Goal: Find specific page/section: Find specific page/section

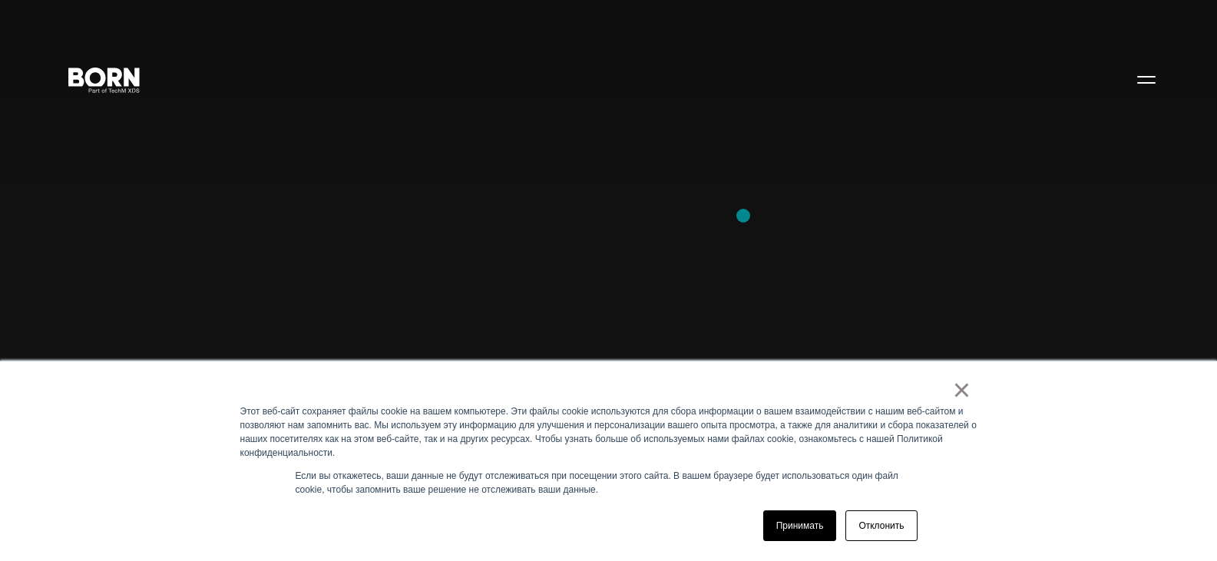
click at [743, 216] on div "Сочетание креатива, контента и коммерции для стимулирования изменений. Придумыв…" at bounding box center [608, 280] width 1217 height 561
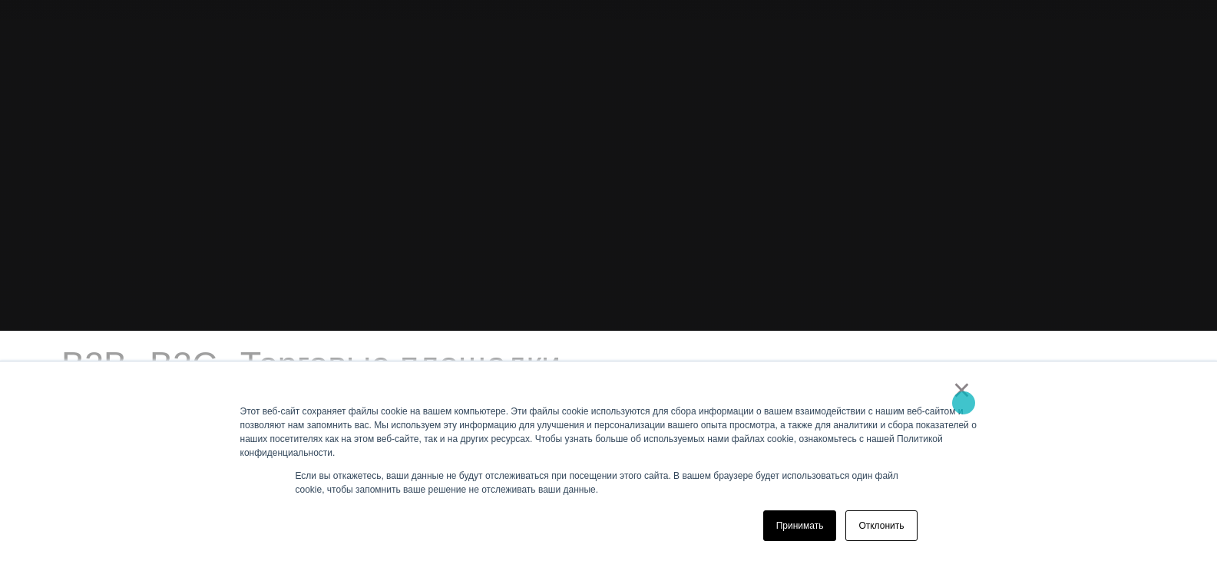
click at [964, 403] on font "×" at bounding box center [962, 390] width 18 height 34
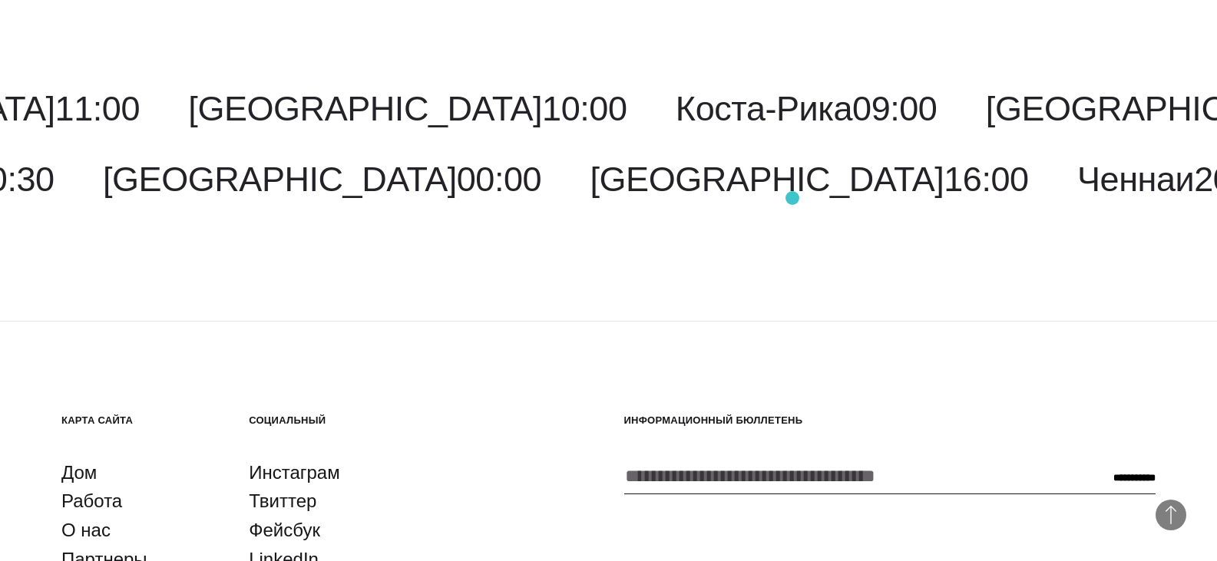
scroll to position [4223, 0]
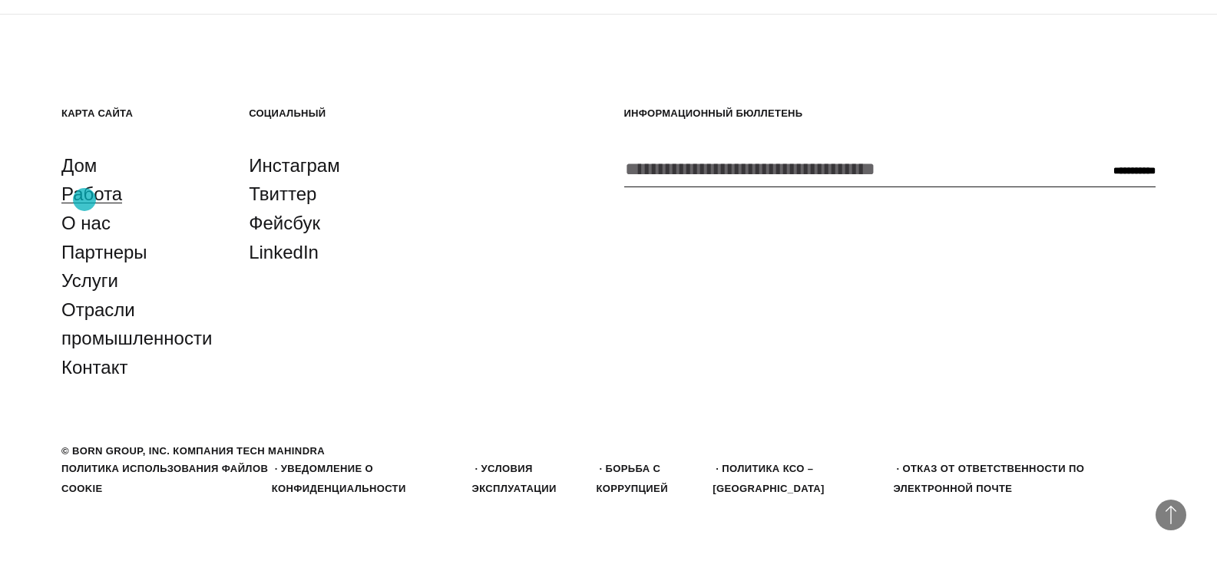
click at [84, 200] on font "Работа" at bounding box center [91, 194] width 61 height 21
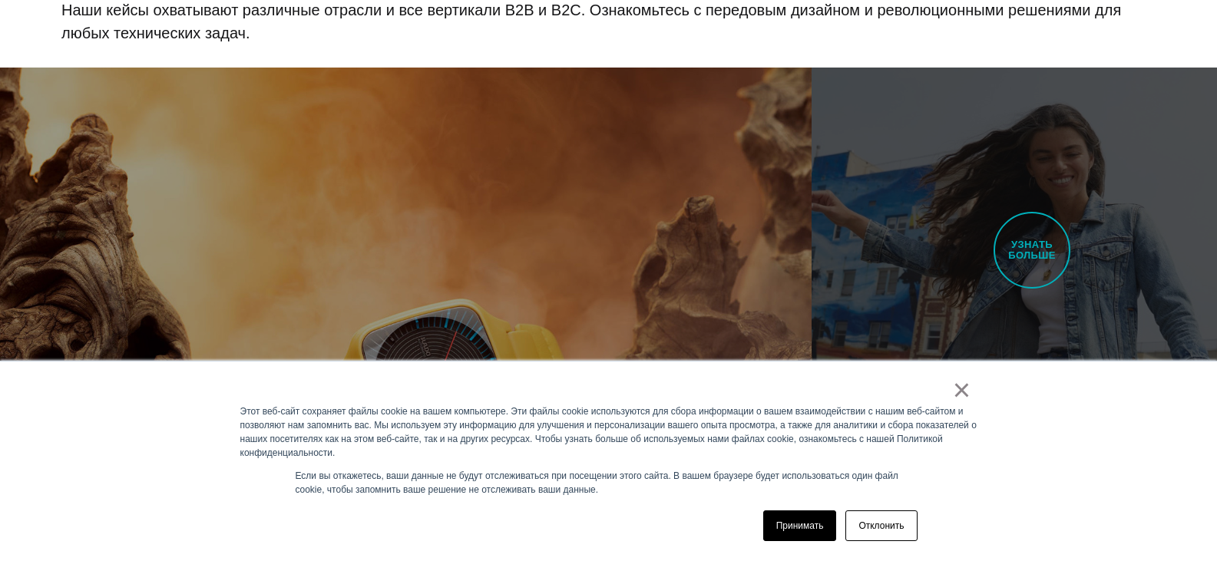
scroll to position [1229, 0]
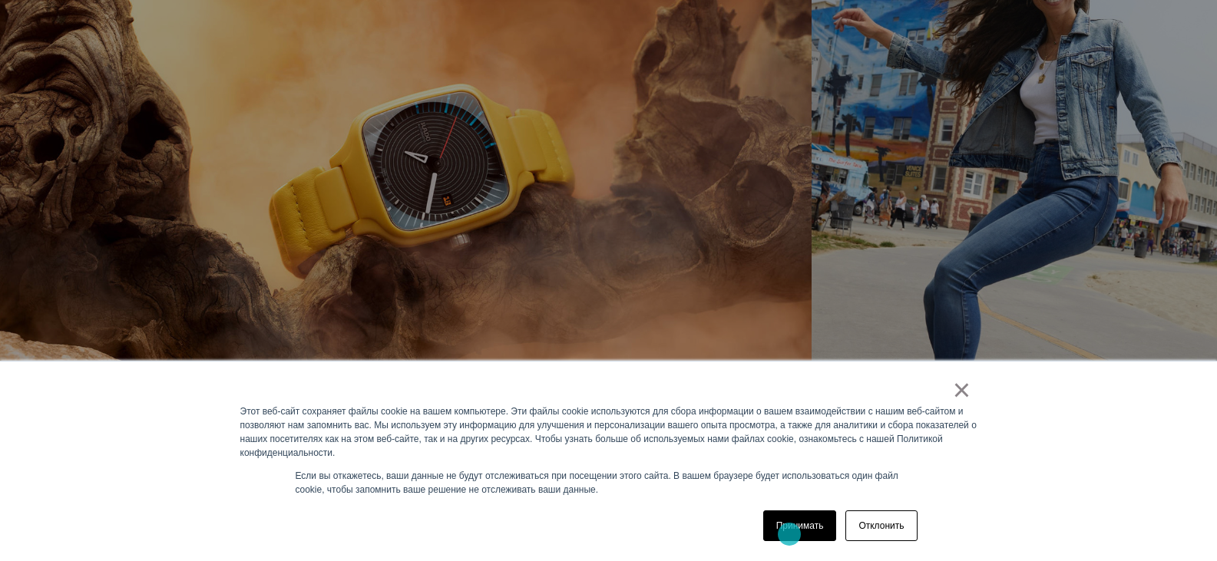
click at [789, 534] on link "Принимать" at bounding box center [800, 526] width 74 height 31
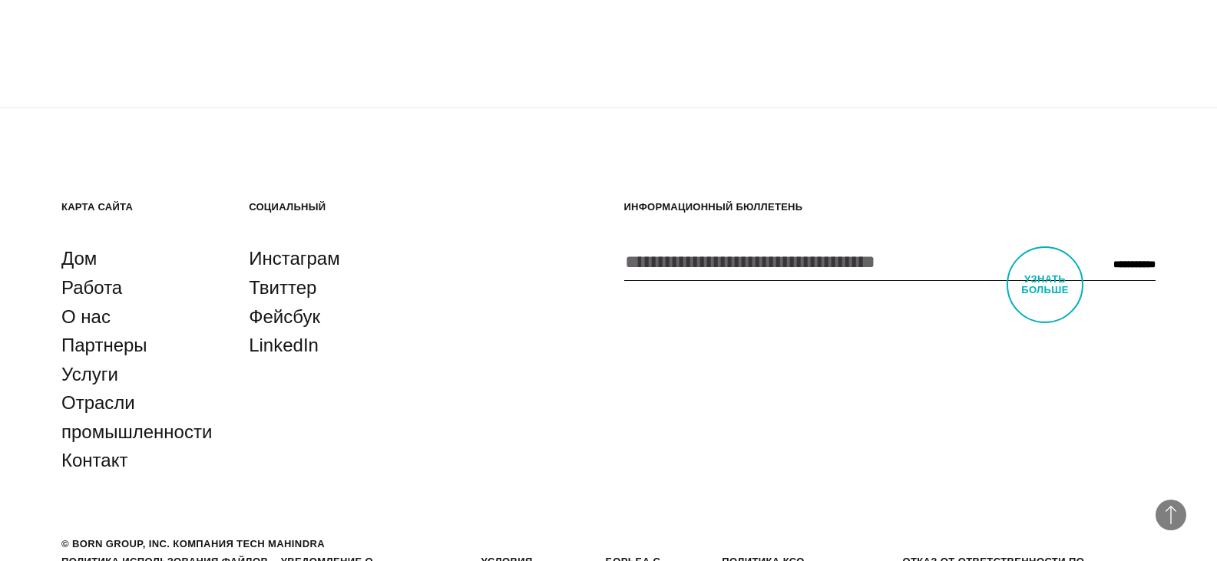
scroll to position [5239, 0]
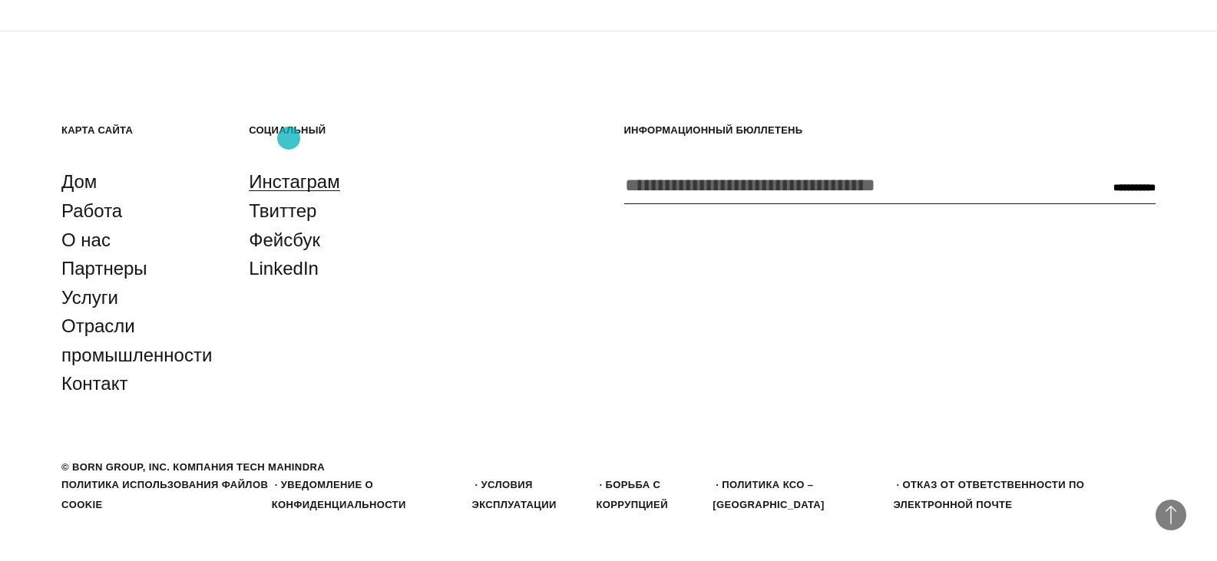
click at [289, 171] on font "Инстаграм" at bounding box center [294, 181] width 91 height 21
